Goal: Information Seeking & Learning: Learn about a topic

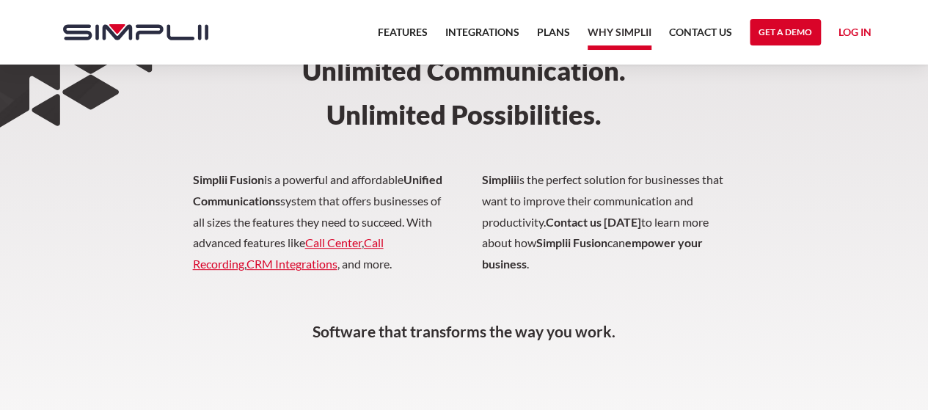
scroll to position [220, 0]
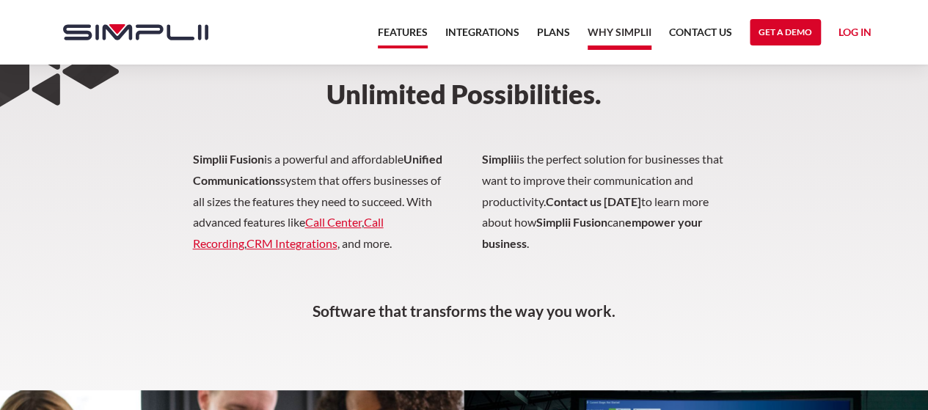
click at [406, 32] on link "Features" at bounding box center [403, 35] width 50 height 25
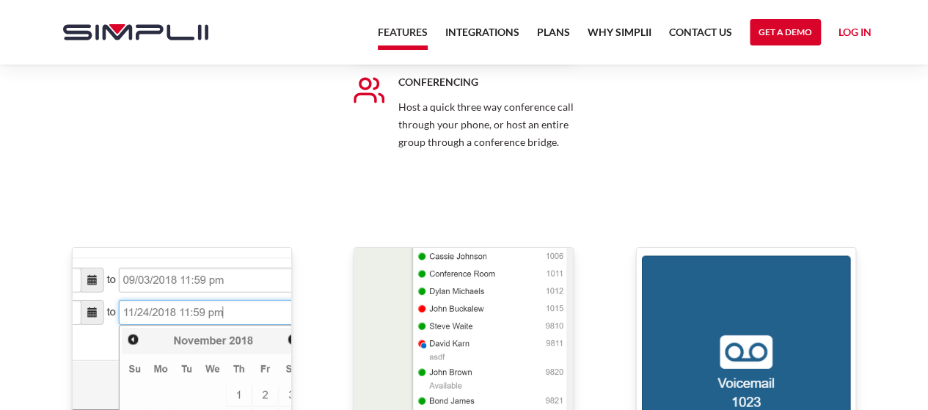
scroll to position [5210, 0]
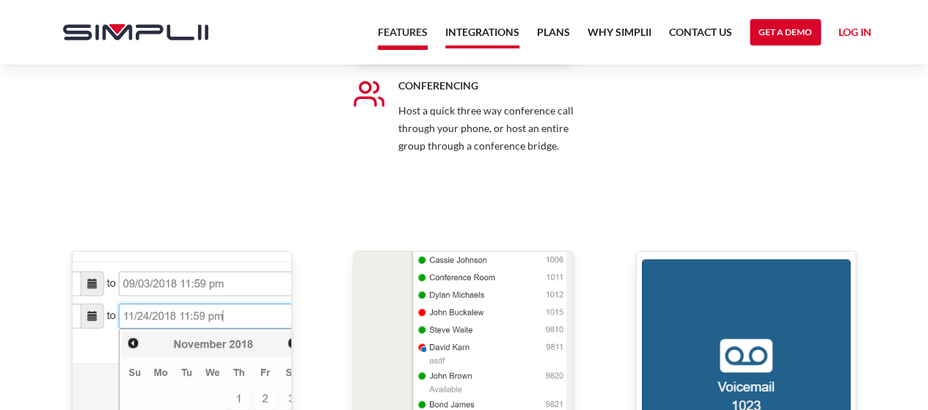
click at [500, 32] on link "Integrations" at bounding box center [482, 35] width 74 height 25
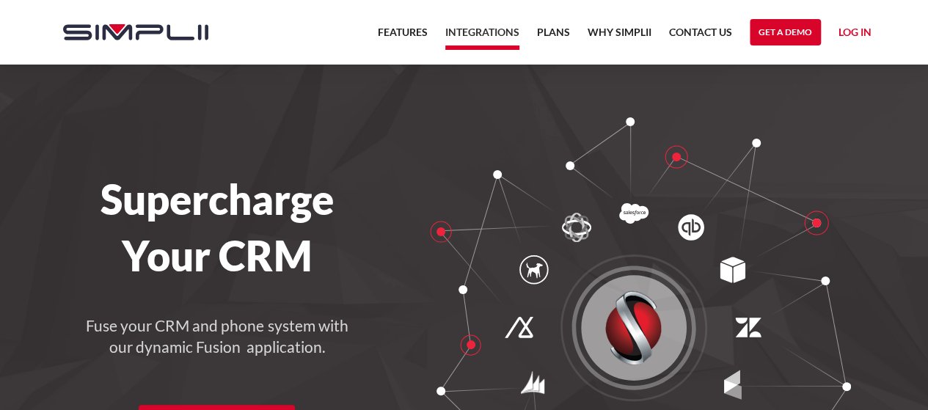
click at [550, 36] on link "Plans" at bounding box center [553, 36] width 33 height 26
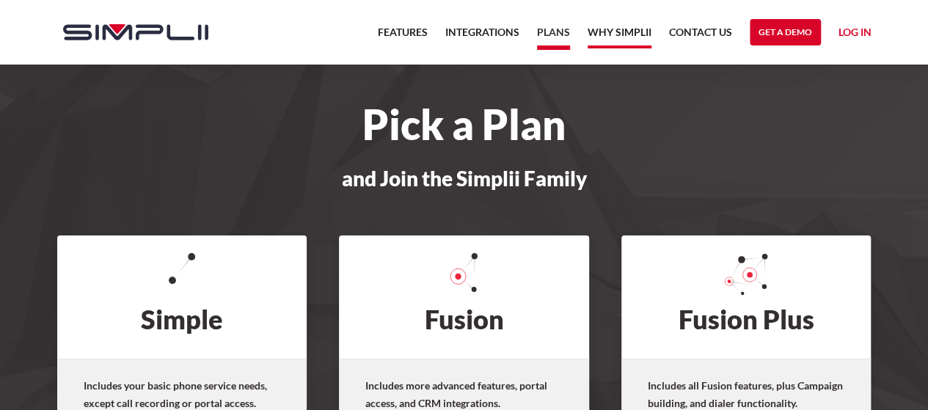
click at [619, 43] on link "Why Simplii" at bounding box center [620, 35] width 64 height 25
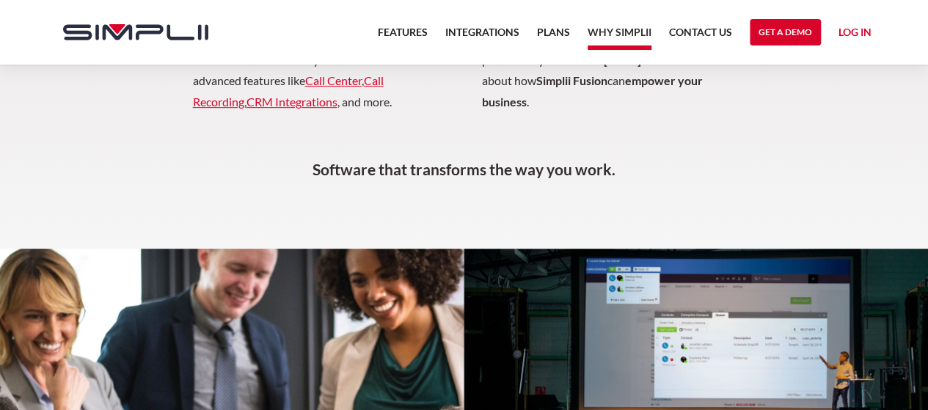
scroll to position [329, 0]
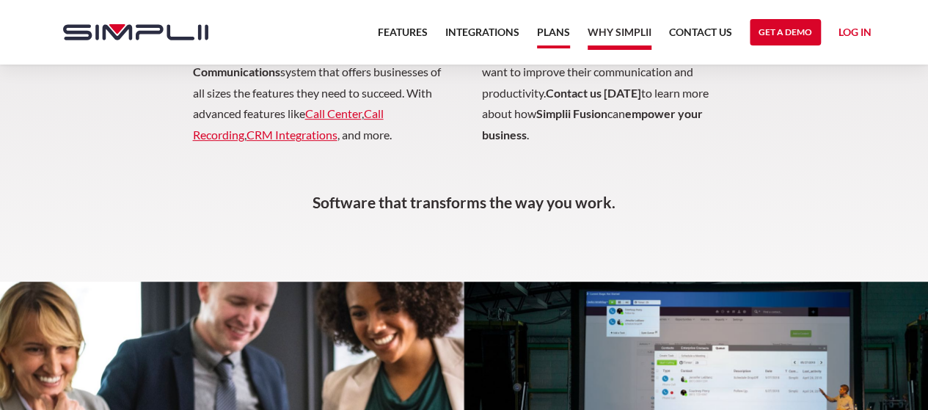
click at [550, 28] on link "Plans" at bounding box center [553, 35] width 33 height 25
